Goal: Check status: Check status

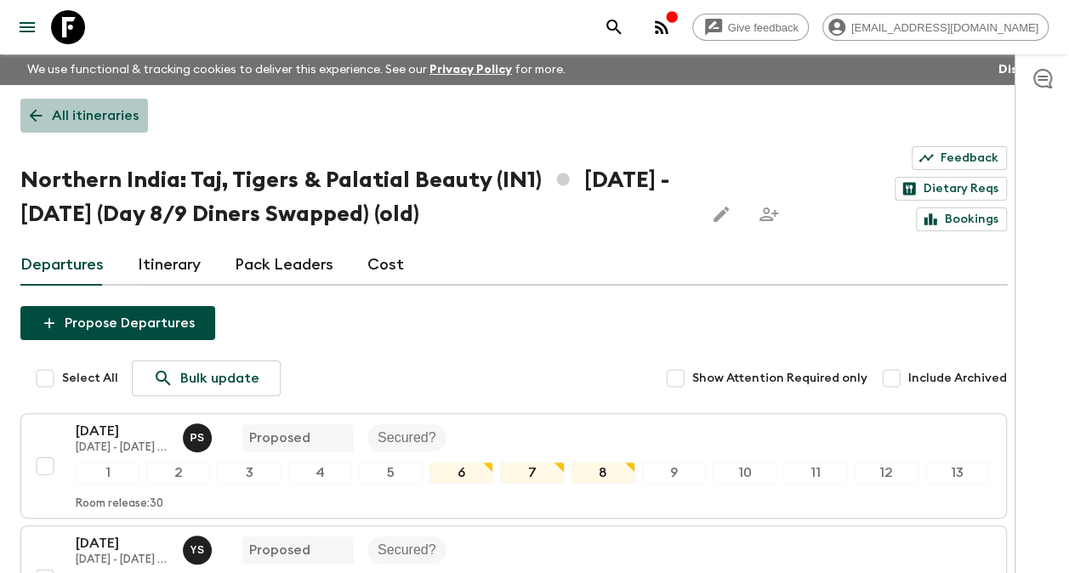
click at [67, 114] on p "All itineraries" at bounding box center [95, 115] width 87 height 20
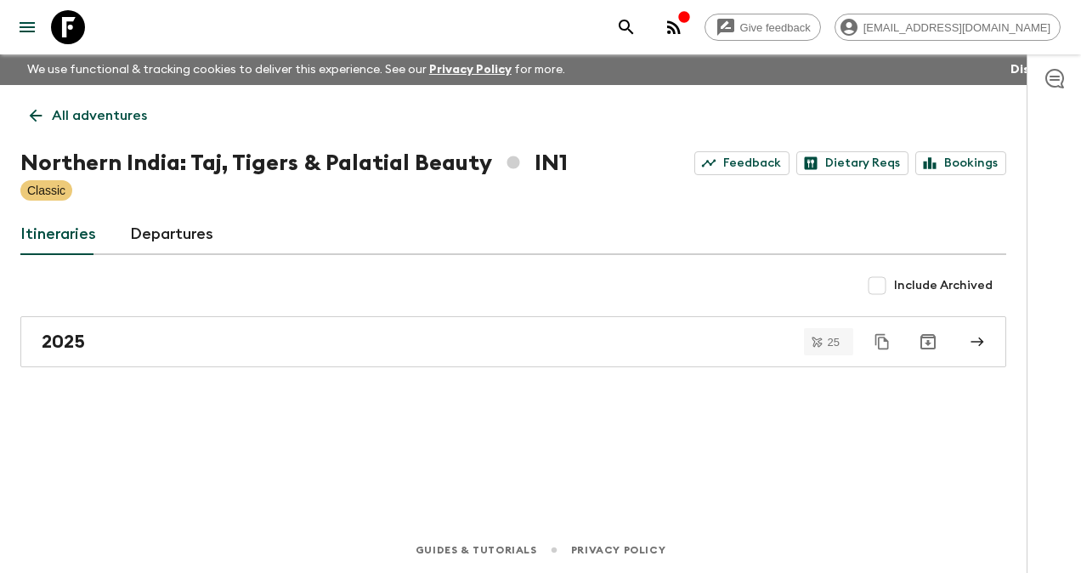
click at [65, 116] on p "All adventures" at bounding box center [99, 115] width 95 height 20
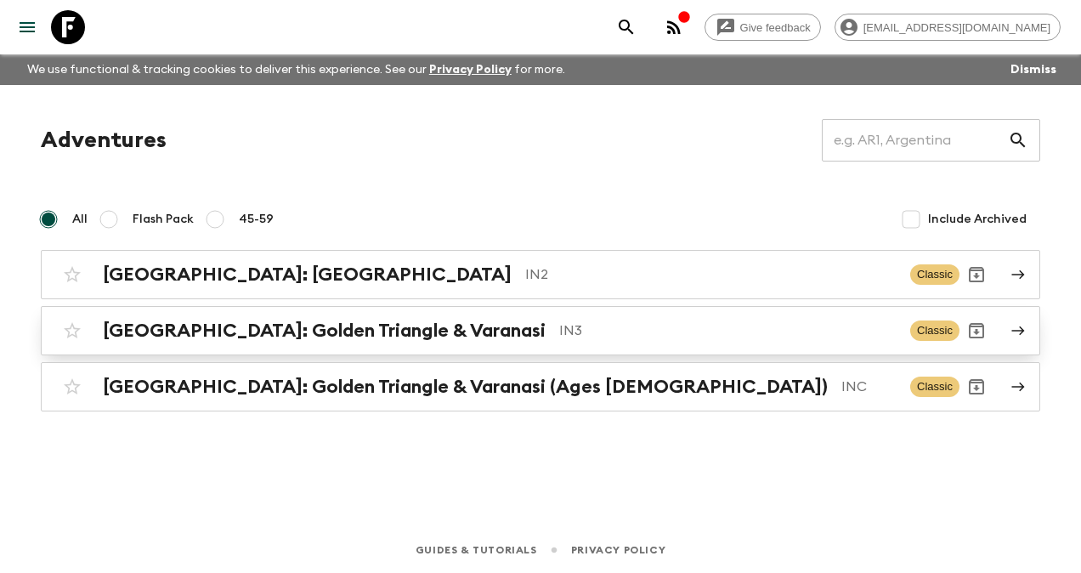
click at [354, 332] on h2 "[GEOGRAPHIC_DATA]: Golden Triangle & Varanasi" at bounding box center [324, 331] width 443 height 22
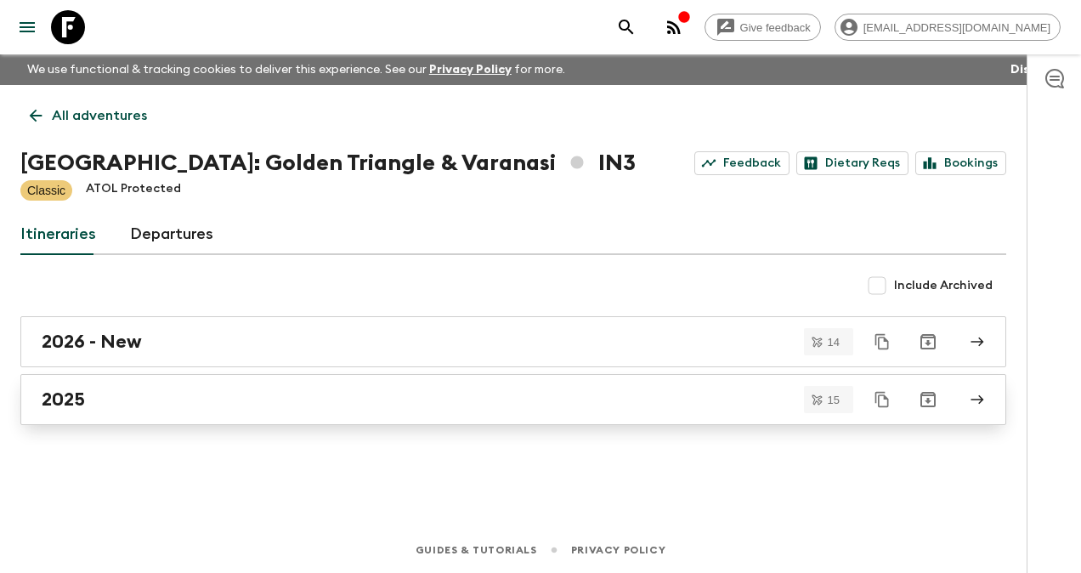
click at [67, 396] on h2 "2025" at bounding box center [63, 400] width 43 height 22
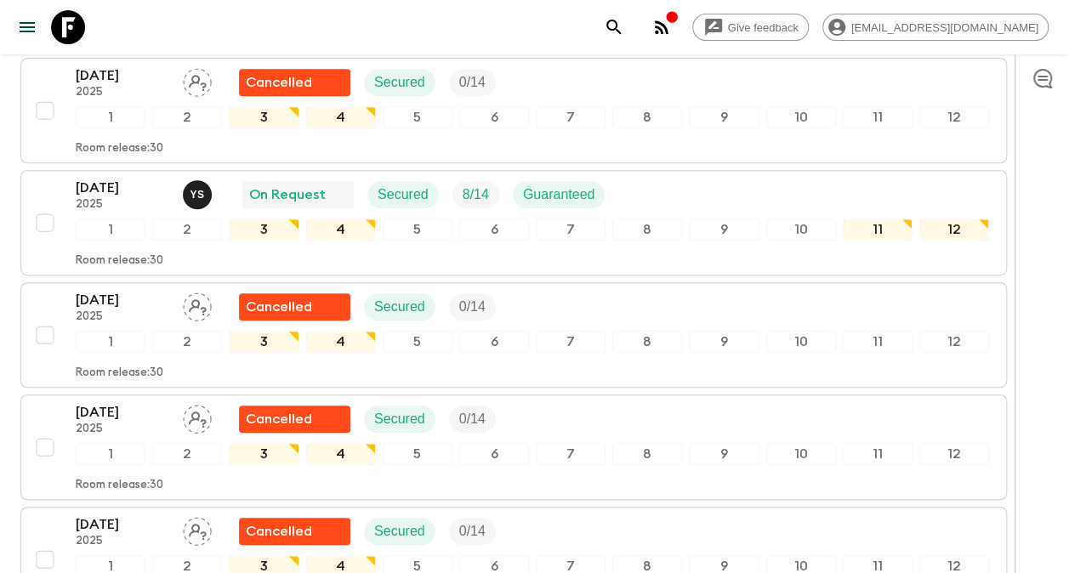
scroll to position [327, 0]
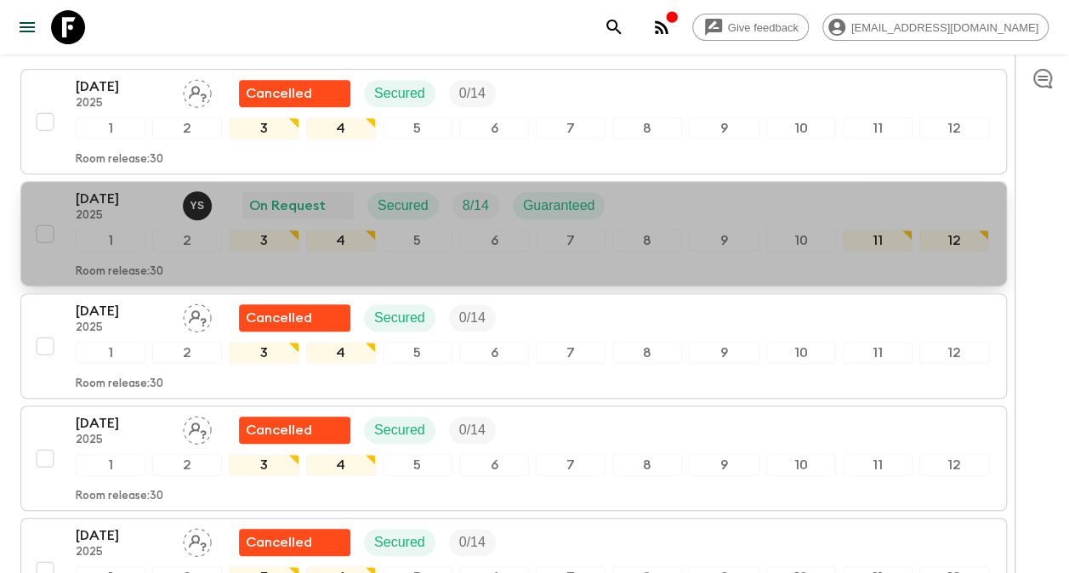
click at [107, 189] on p "[DATE]" at bounding box center [123, 199] width 94 height 20
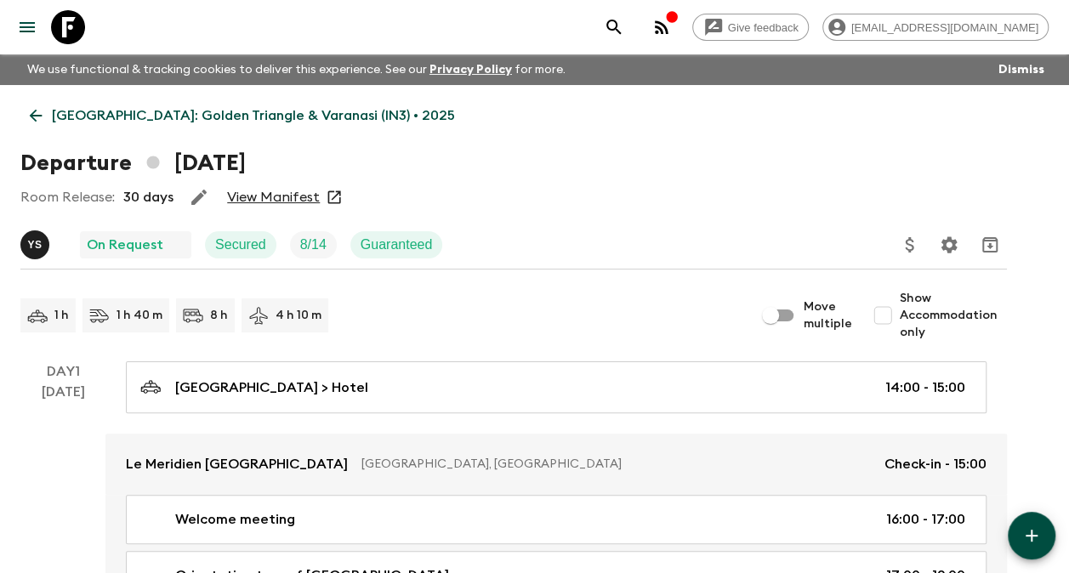
click at [277, 200] on link "View Manifest" at bounding box center [273, 197] width 93 height 17
